Goal: Task Accomplishment & Management: Complete application form

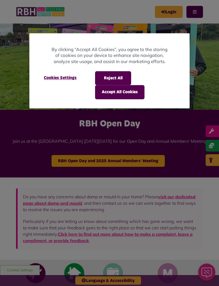
click at [112, 77] on button "Reject All" at bounding box center [113, 78] width 36 height 14
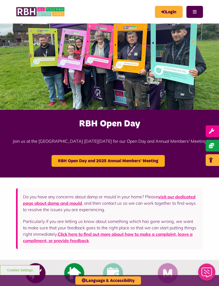
click at [200, 10] on button "Menu" at bounding box center [195, 12] width 17 height 12
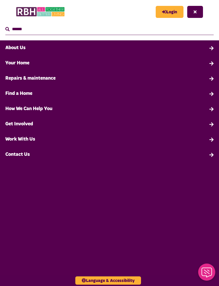
click at [52, 77] on link "Repairs & maintenance" at bounding box center [109, 78] width 219 height 15
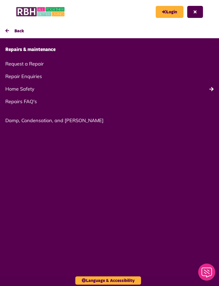
click at [37, 72] on link "Repair Enquiries" at bounding box center [109, 76] width 219 height 13
click at [40, 63] on link "Request a Repair" at bounding box center [109, 64] width 219 height 13
